Goal: Transaction & Acquisition: Purchase product/service

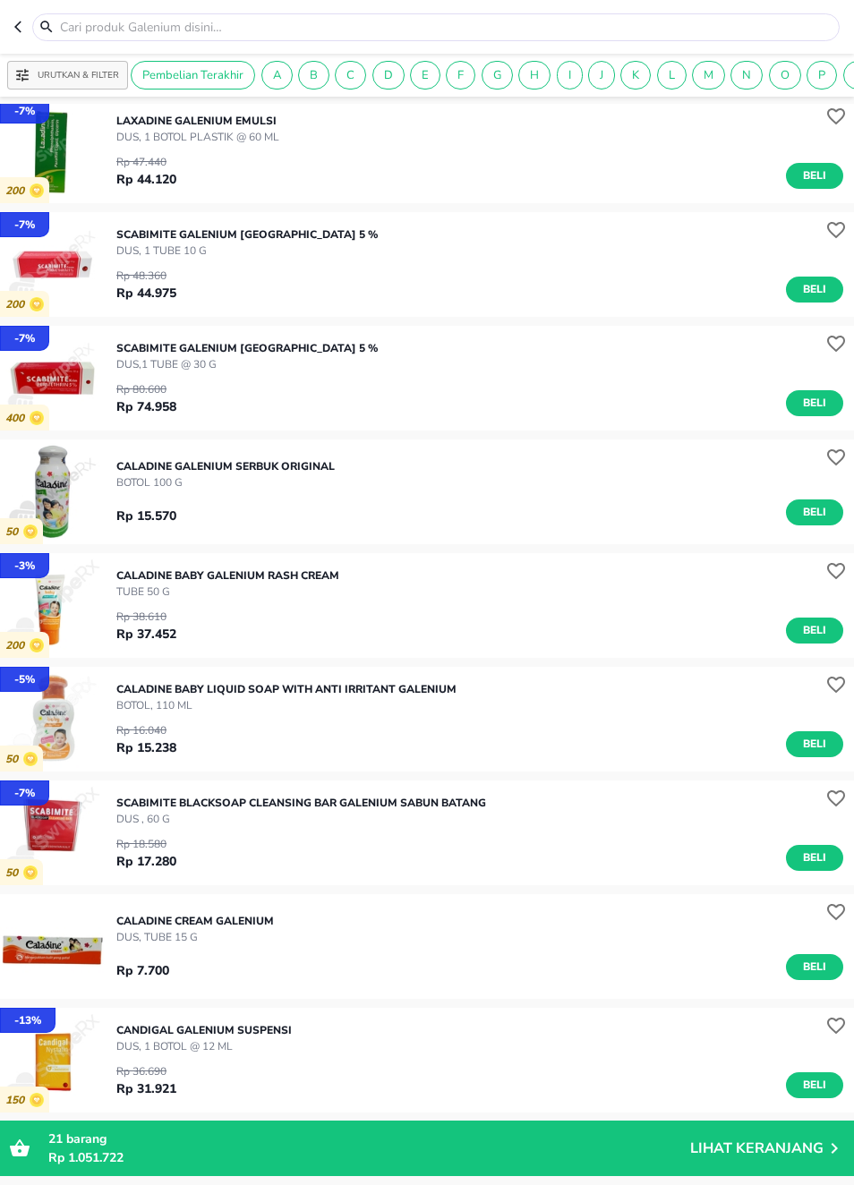
scroll to position [1340, 0]
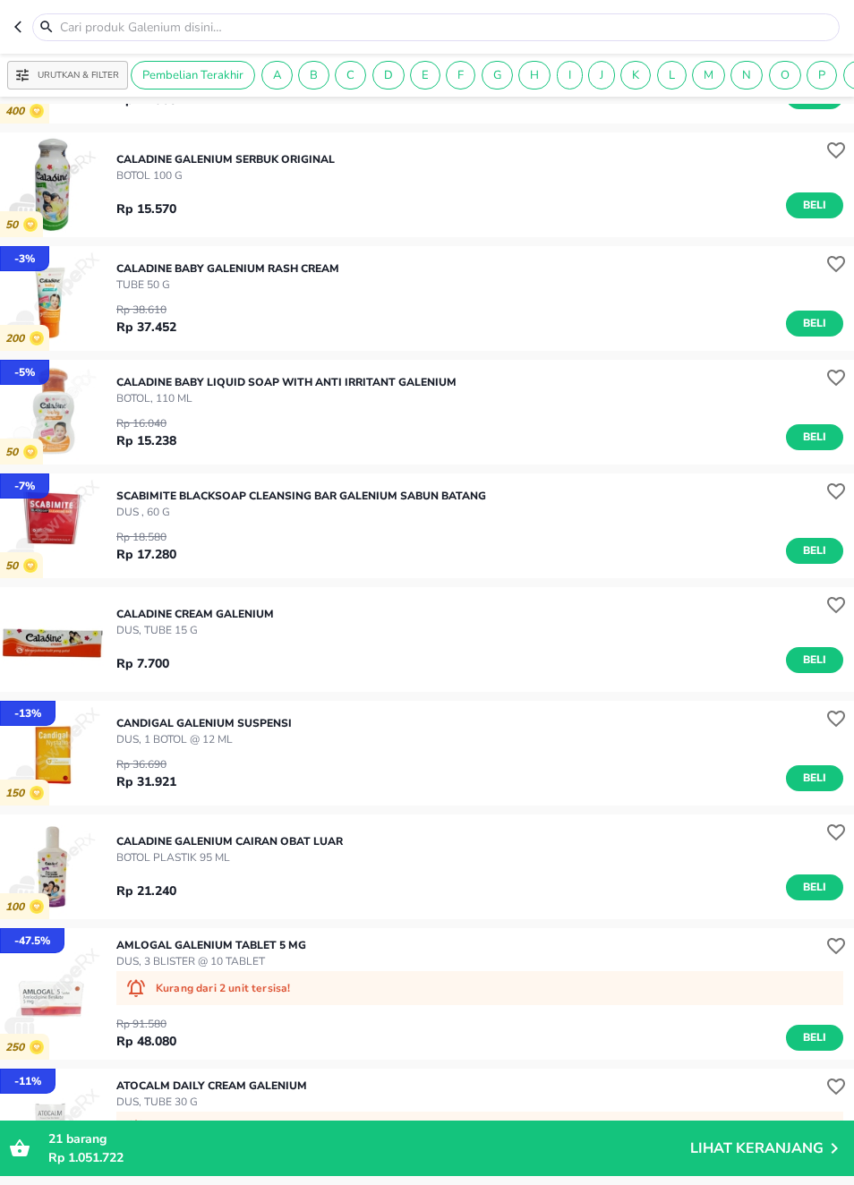
click at [76, 769] on img "button" at bounding box center [52, 753] width 105 height 105
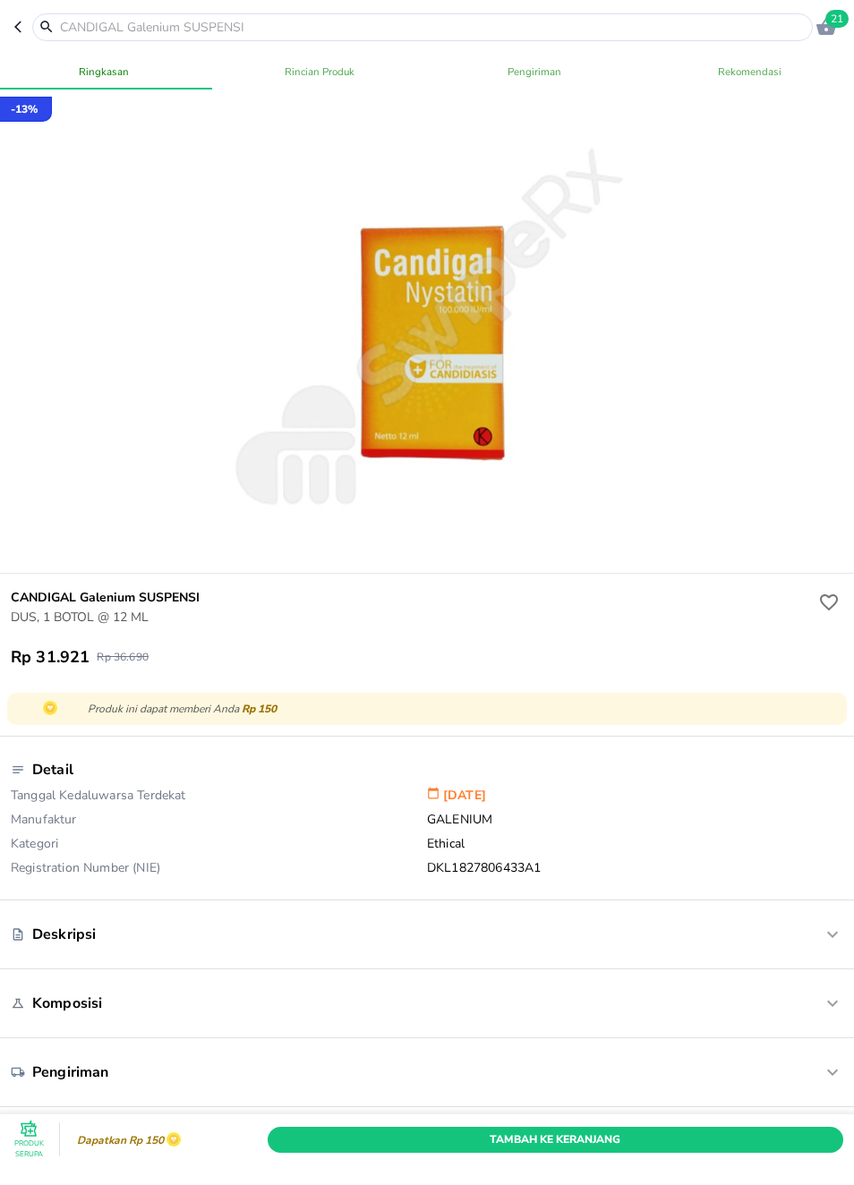
click at [30, 23] on button "button" at bounding box center [23, 27] width 18 height 28
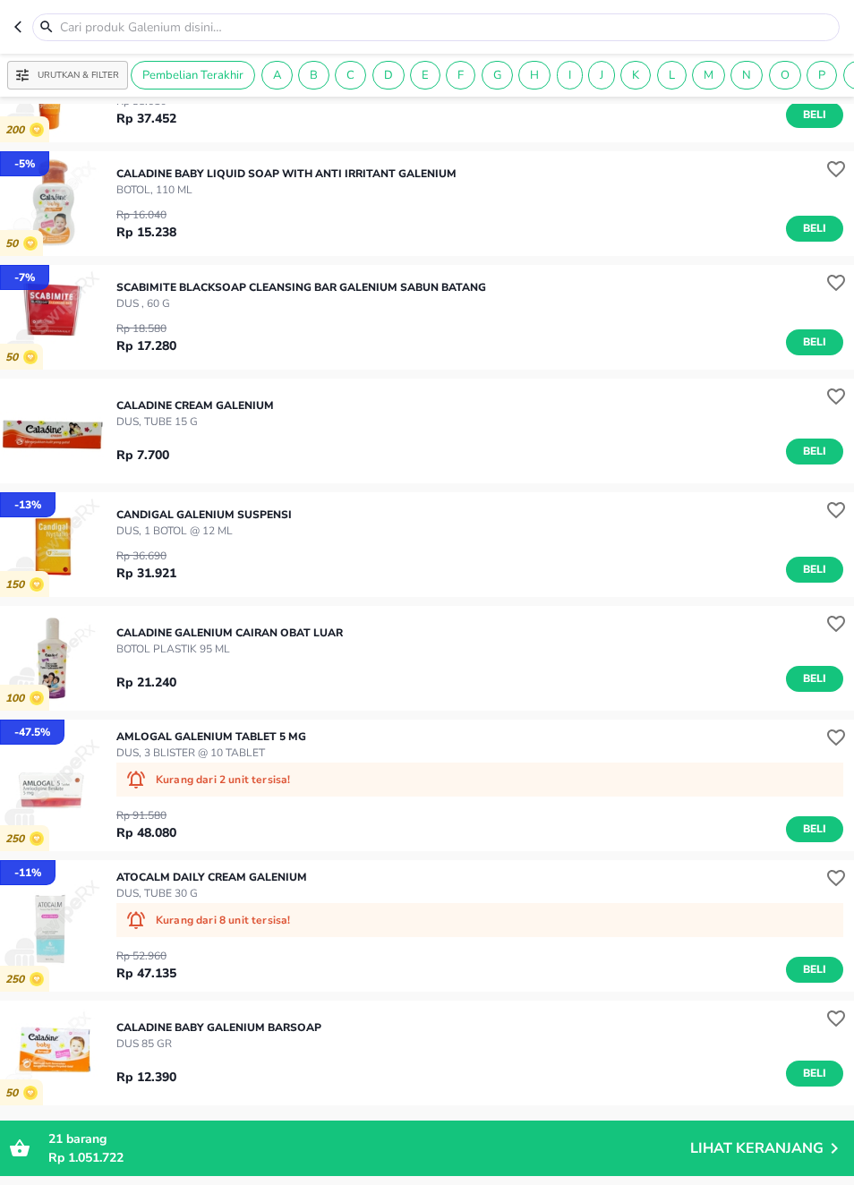
scroll to position [1726, 0]
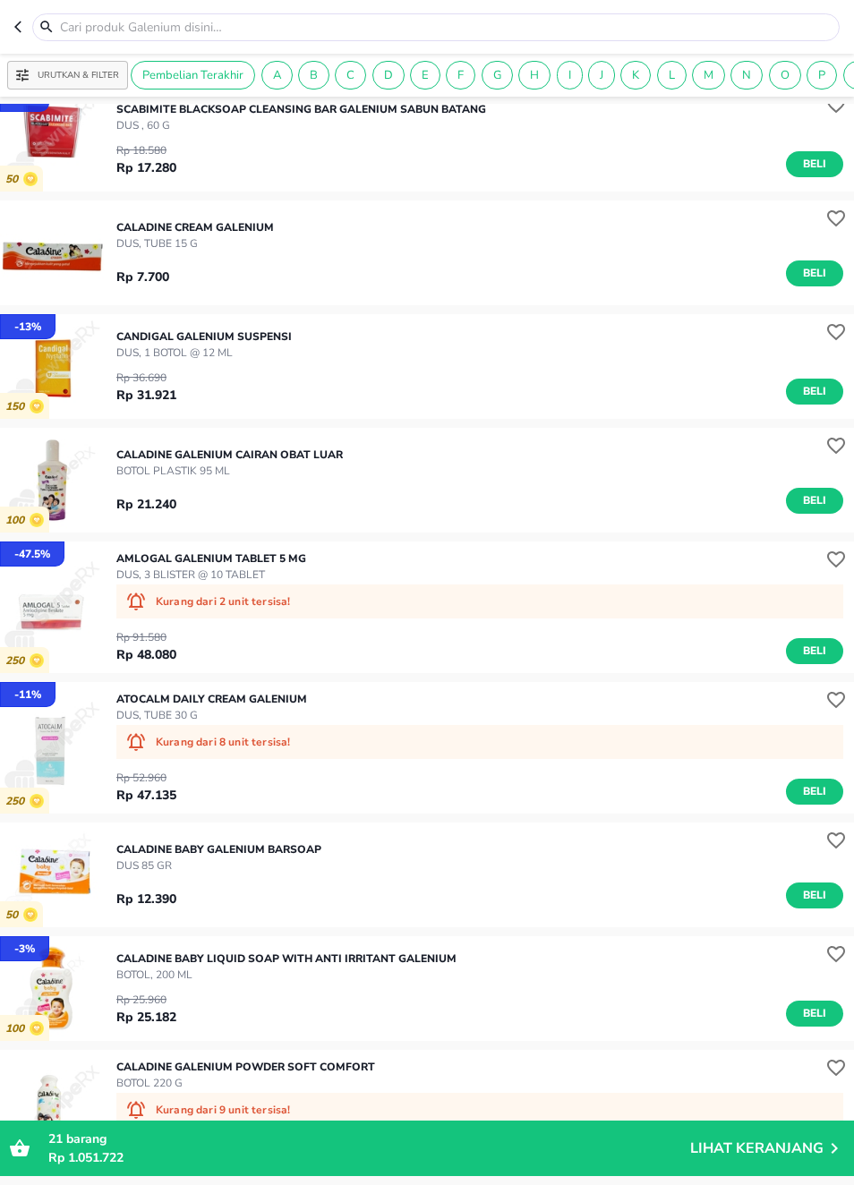
click at [67, 249] on img "button" at bounding box center [52, 252] width 105 height 105
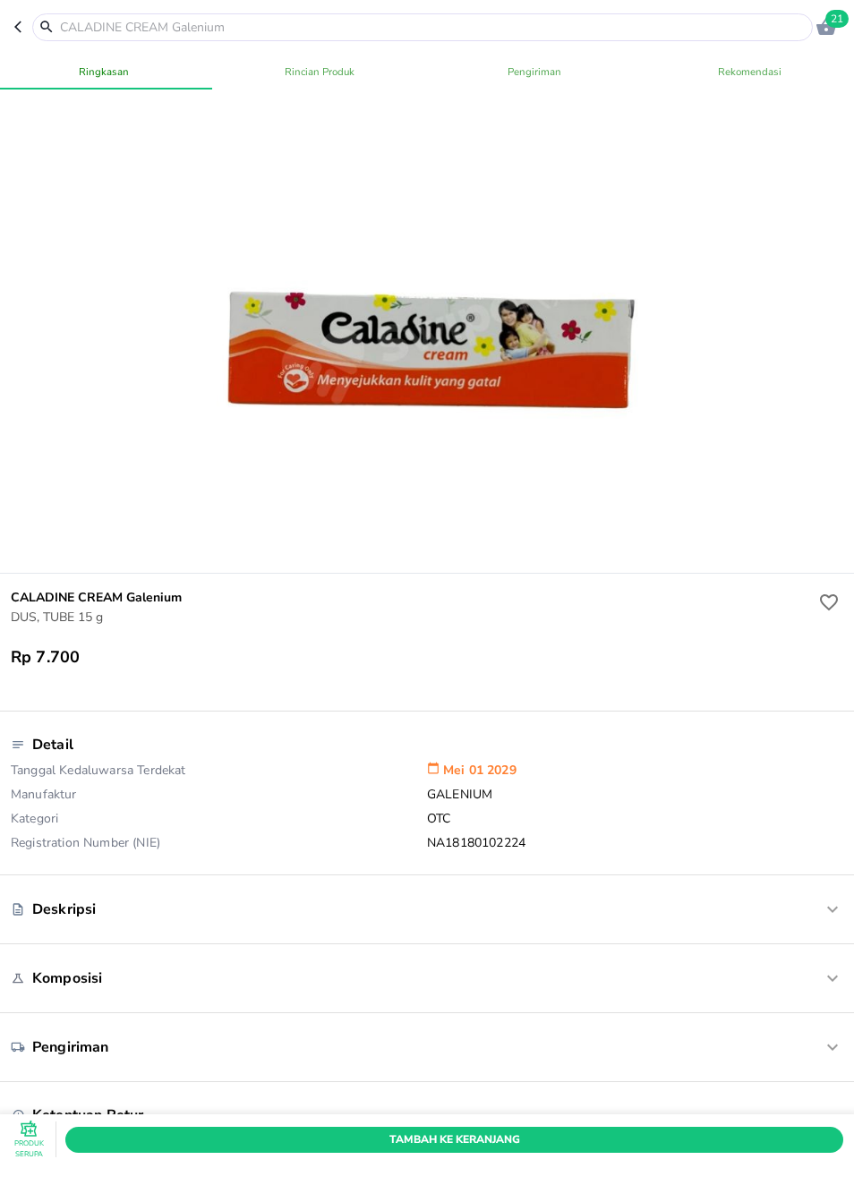
click at [26, 31] on icon "button" at bounding box center [21, 27] width 14 height 14
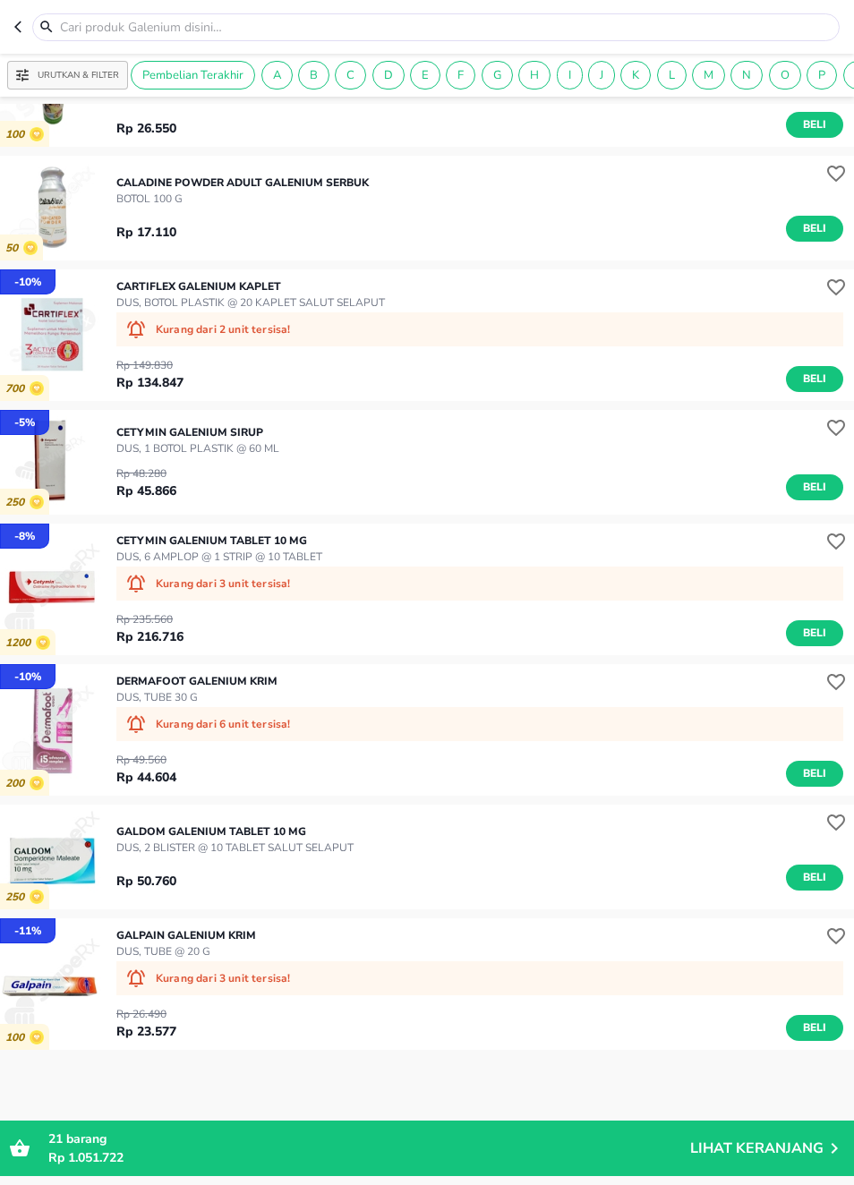
scroll to position [3575, 0]
